Goal: Submit feedback/report problem: Submit feedback/report problem

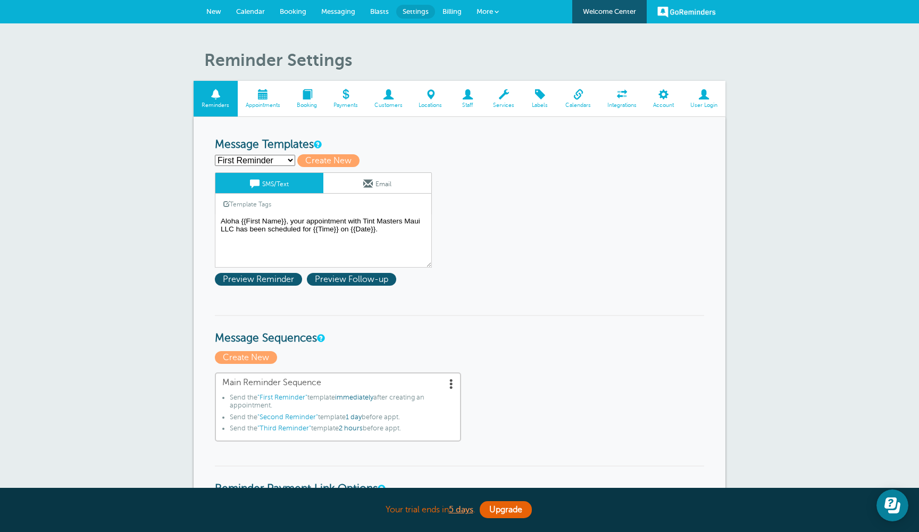
click at [490, 15] on span "More" at bounding box center [485, 11] width 16 height 8
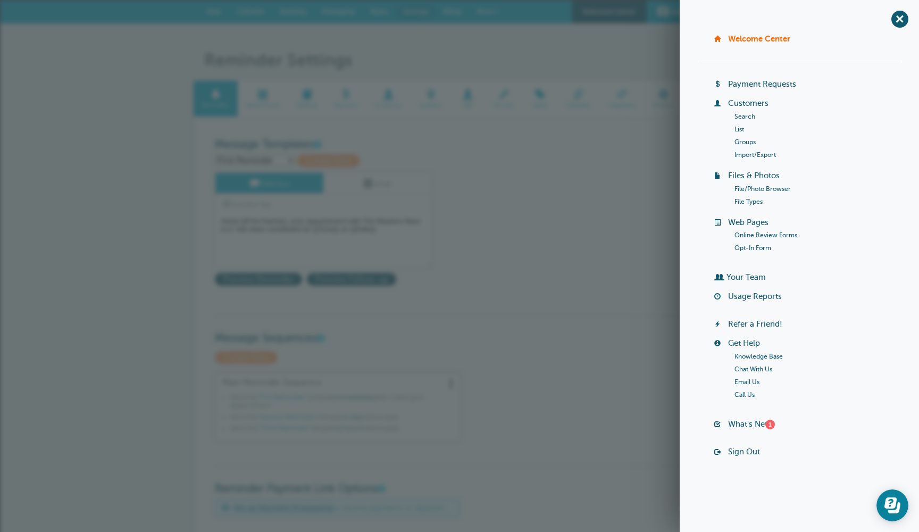
click at [748, 368] on link "Chat With Us" at bounding box center [754, 368] width 38 height 7
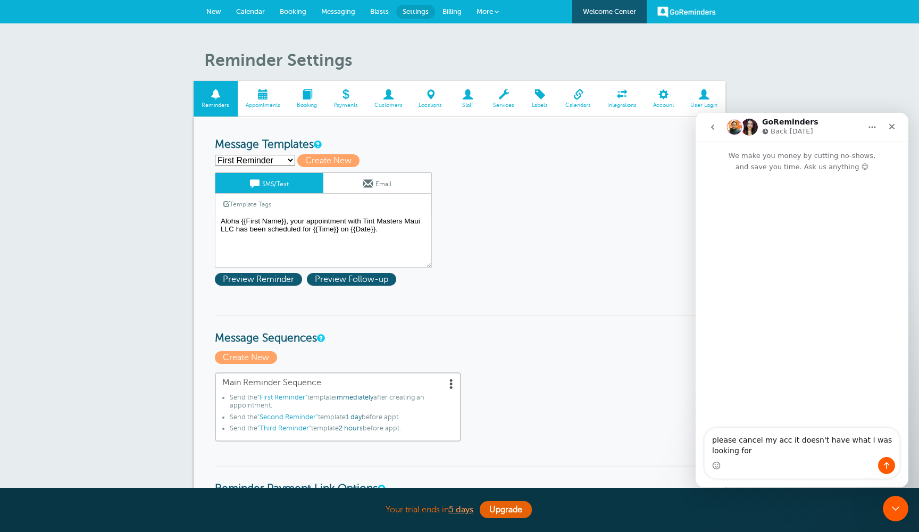
type textarea "please cancel my acc it doesn't have what I was looking for"
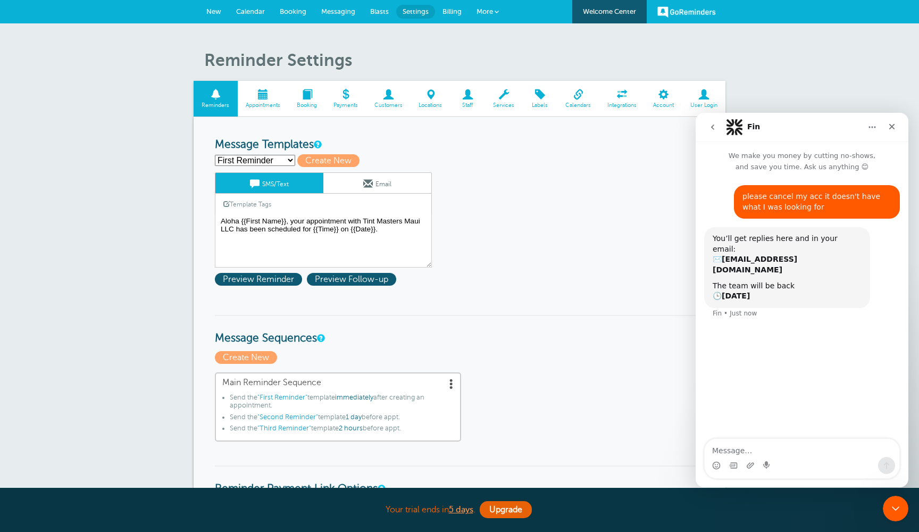
click at [491, 9] on span "More" at bounding box center [485, 11] width 16 height 8
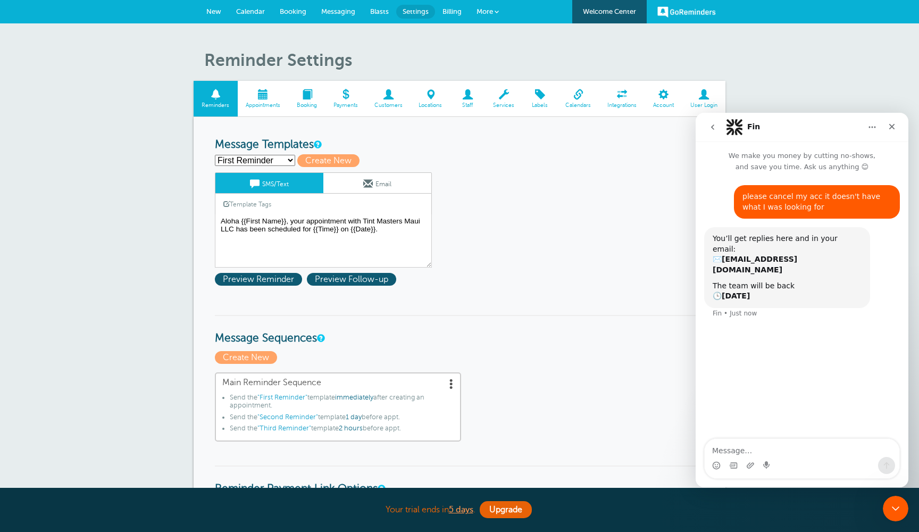
click at [706, 103] on span "User Login" at bounding box center [703, 105] width 33 height 6
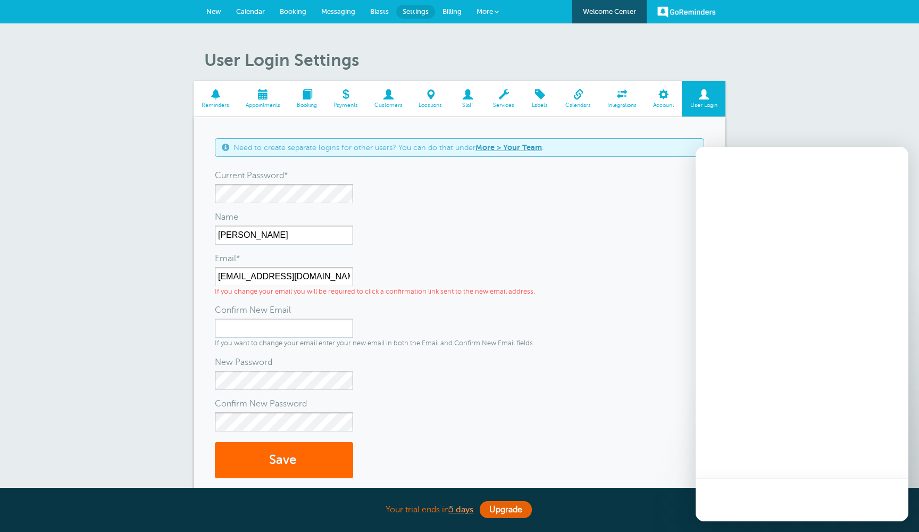
click at [666, 98] on span at bounding box center [663, 94] width 37 height 10
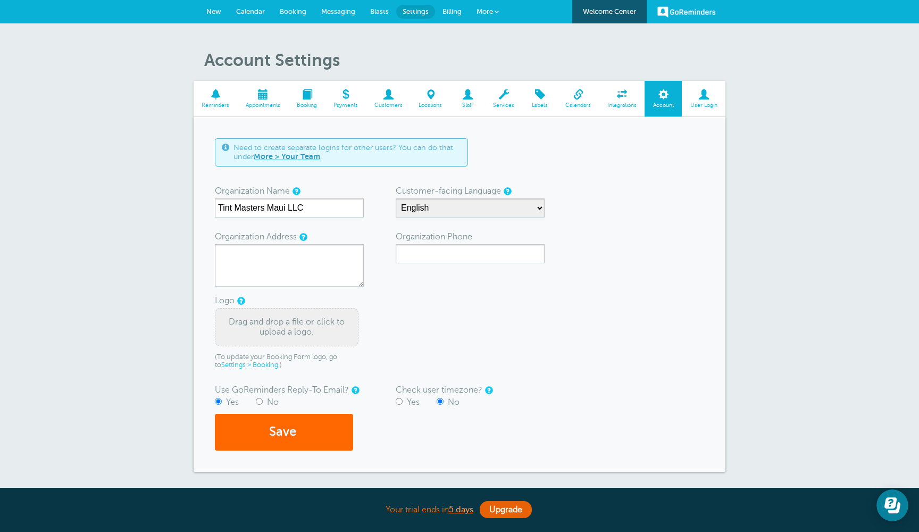
click at [704, 98] on span at bounding box center [704, 94] width 44 height 10
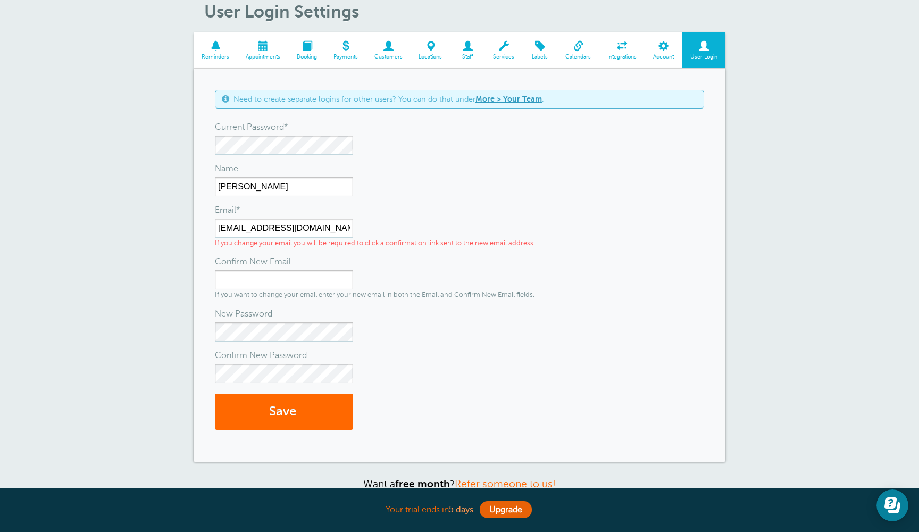
scroll to position [24, 0]
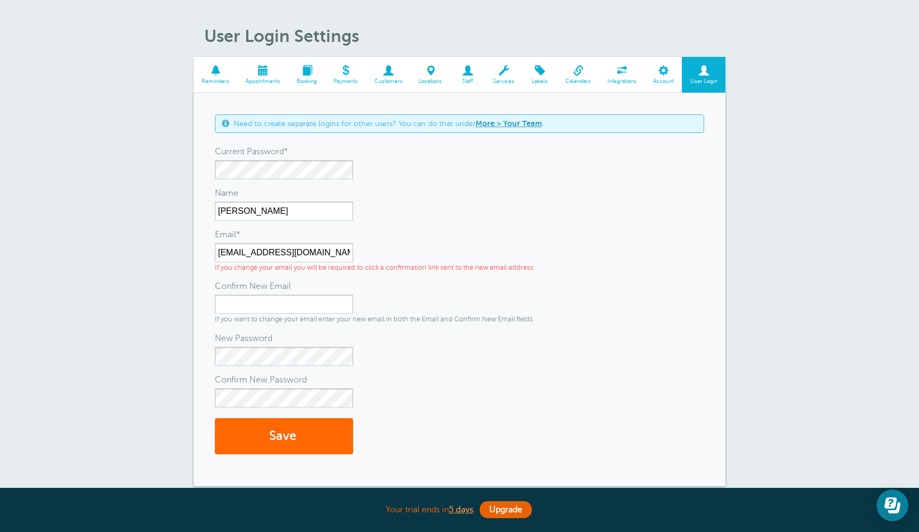
click at [618, 71] on span at bounding box center [623, 70] width 46 height 10
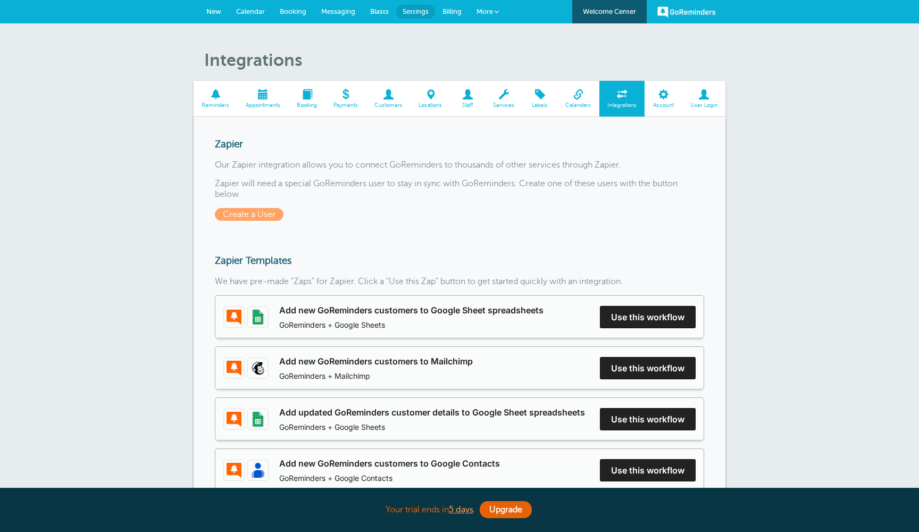
click at [710, 99] on span at bounding box center [704, 94] width 44 height 10
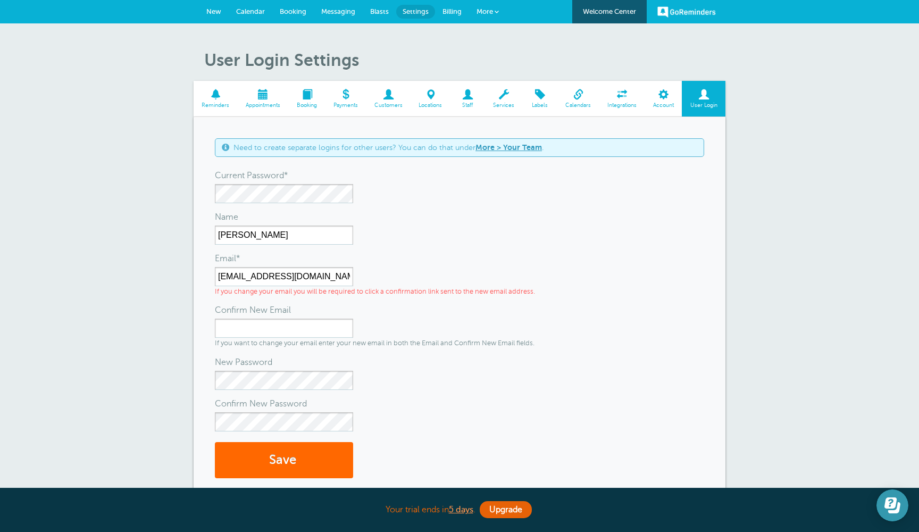
click at [893, 503] on icon "Open Learn | Contact Us" at bounding box center [891, 502] width 12 height 11
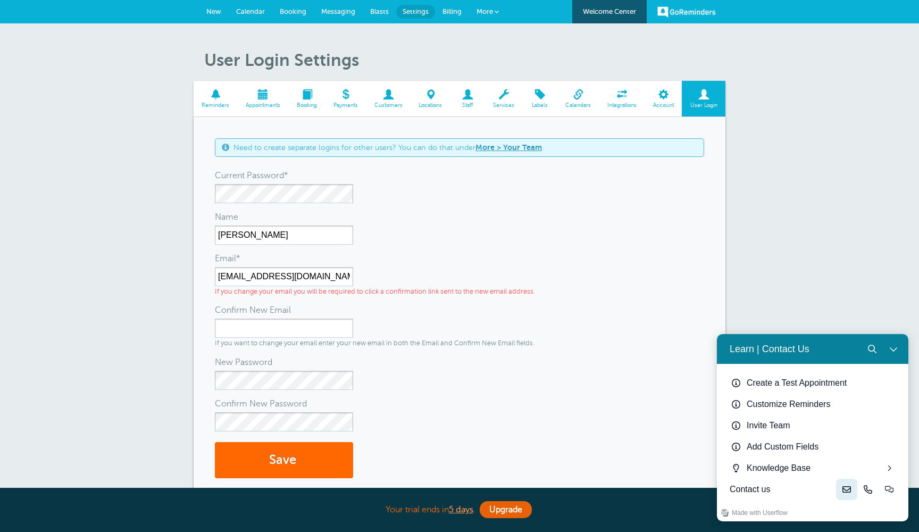
click at [845, 490] on icon "Email" at bounding box center [847, 489] width 9 height 9
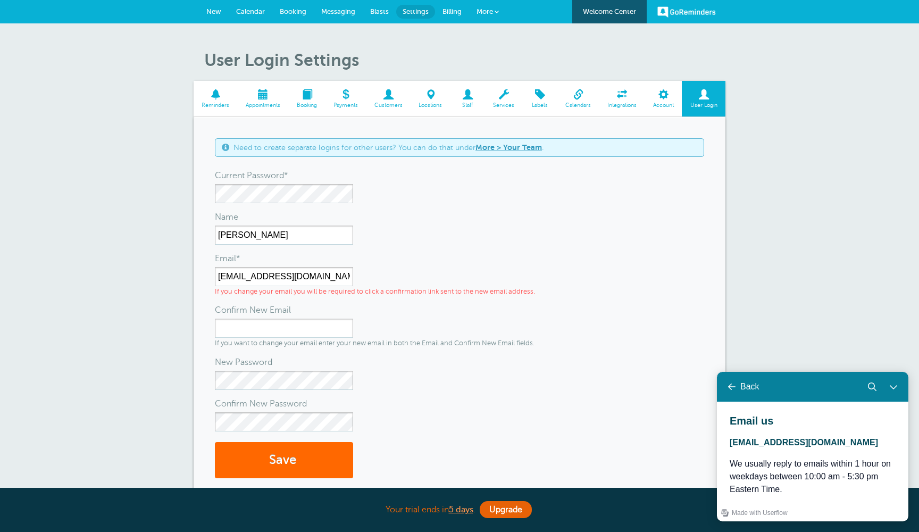
click at [825, 442] on span "[EMAIL_ADDRESS][DOMAIN_NAME]" at bounding box center [804, 442] width 148 height 9
drag, startPoint x: 879, startPoint y: 442, endPoint x: 732, endPoint y: 442, distance: 146.8
click at [732, 442] on p "[EMAIL_ADDRESS][DOMAIN_NAME]" at bounding box center [813, 442] width 166 height 13
copy span "[EMAIL_ADDRESS][DOMAIN_NAME]"
